Goal: Navigation & Orientation: Find specific page/section

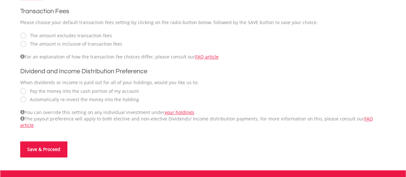
scroll to position [205, 0]
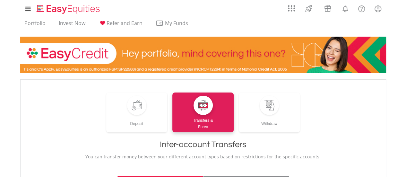
click at [329, 107] on div "Deposit Transfers & Forex Withdraw" at bounding box center [203, 112] width 352 height 40
click at [39, 25] on link "Portfolio" at bounding box center [35, 25] width 26 height 10
